Goal: Task Accomplishment & Management: Use online tool/utility

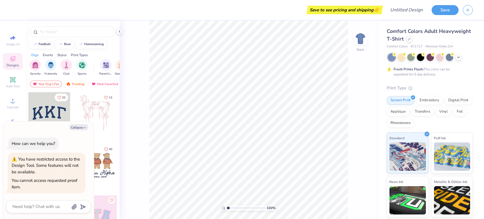
type textarea "x"
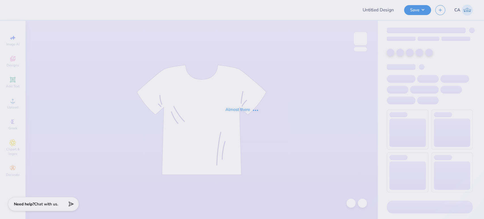
type input "FPS239522"
